Goal: Navigation & Orientation: Find specific page/section

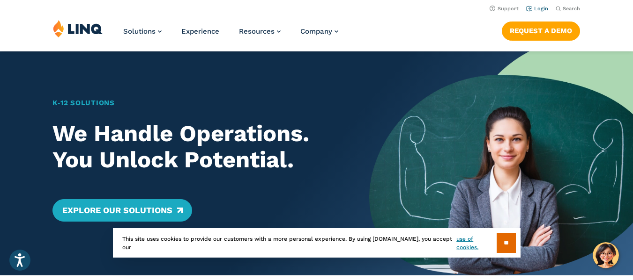
click at [538, 7] on link "Login" at bounding box center [537, 9] width 22 height 6
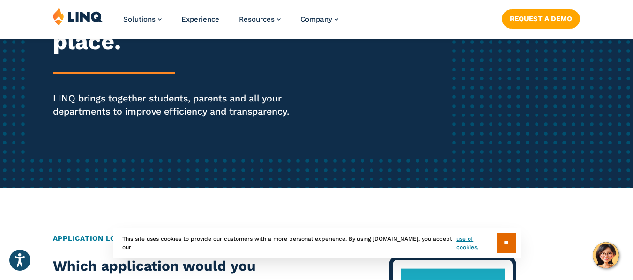
scroll to position [47, 0]
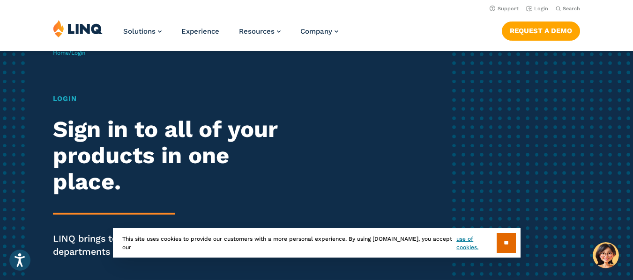
click at [76, 133] on h2 "Sign in to all of your products in one place." at bounding box center [175, 156] width 244 height 79
click at [68, 96] on h1 "Login" at bounding box center [175, 99] width 244 height 11
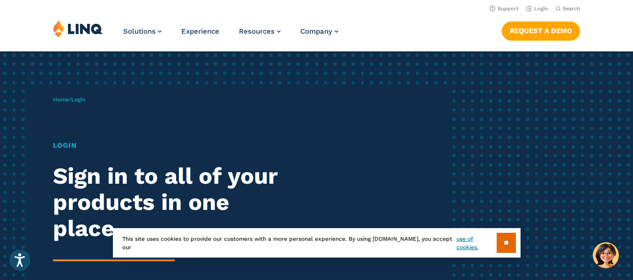
click at [85, 102] on span "Login" at bounding box center [78, 99] width 14 height 7
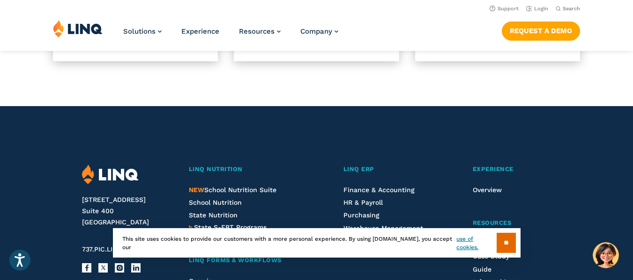
scroll to position [702, 0]
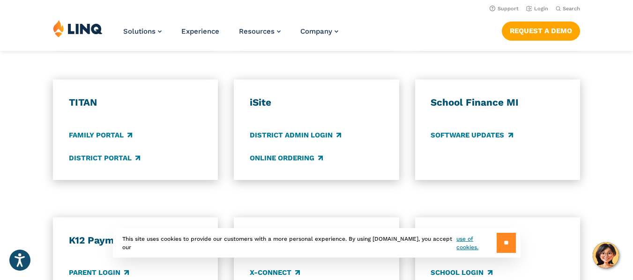
click at [507, 253] on input "**" at bounding box center [505, 243] width 19 height 20
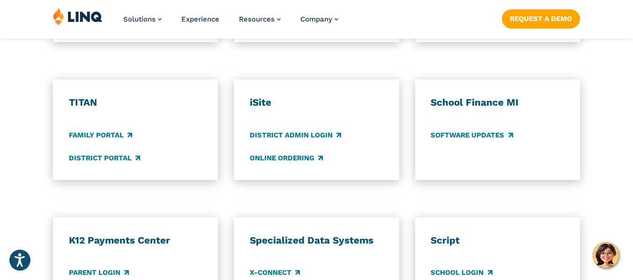
scroll to position [749, 0]
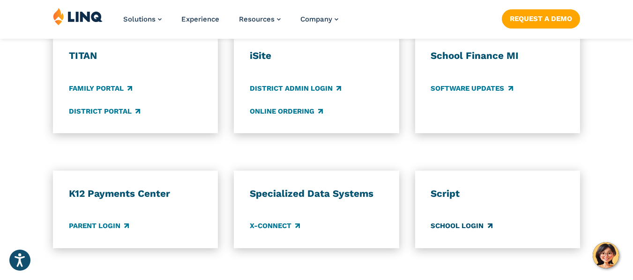
click at [453, 232] on link "School Login" at bounding box center [460, 226] width 61 height 10
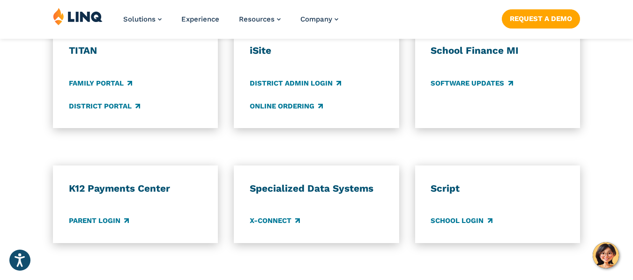
click at [105, 218] on div "Parent Login" at bounding box center [135, 221] width 133 height 10
click at [111, 226] on link "Parent Login" at bounding box center [99, 221] width 60 height 10
